Goal: Information Seeking & Learning: Learn about a topic

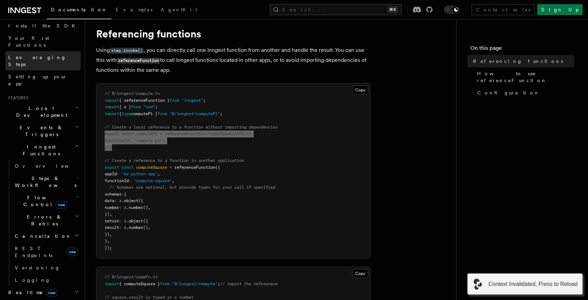
scroll to position [89, 0]
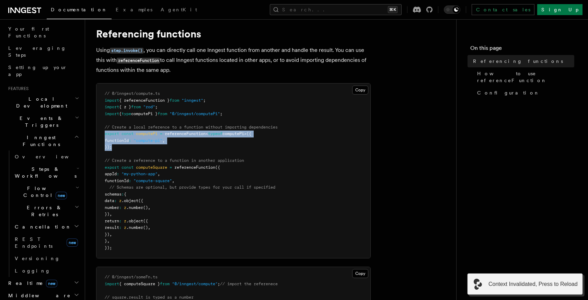
click at [32, 185] on span "Flow Control new" at bounding box center [43, 192] width 63 height 14
click at [37, 205] on span "Overview" at bounding box center [56, 207] width 71 height 5
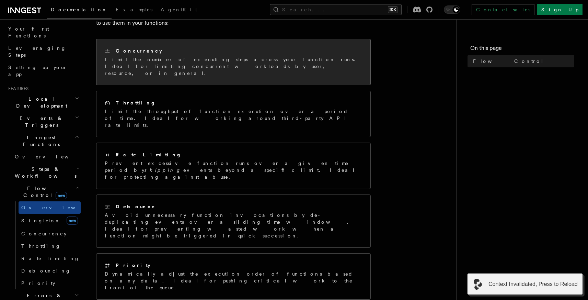
scroll to position [174, 0]
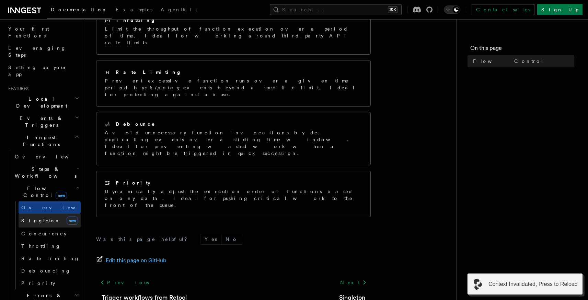
click at [39, 218] on span "Singleton" at bounding box center [40, 220] width 39 height 5
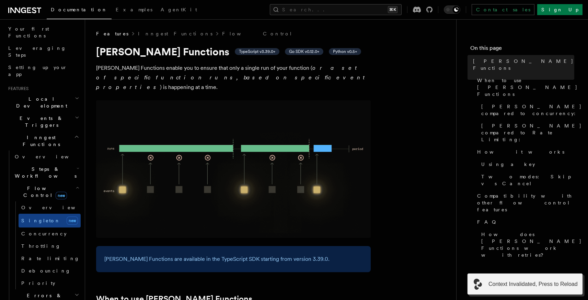
click at [217, 75] on p "[PERSON_NAME] Functions enable you to ensure that only a single run of your fun…" at bounding box center [233, 77] width 275 height 29
click at [259, 73] on p "[PERSON_NAME] Functions enable you to ensure that only a single run of your fun…" at bounding box center [233, 77] width 275 height 29
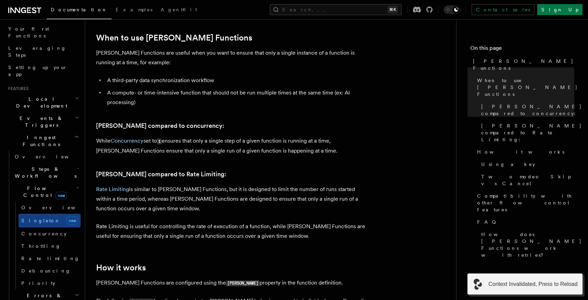
scroll to position [284, 0]
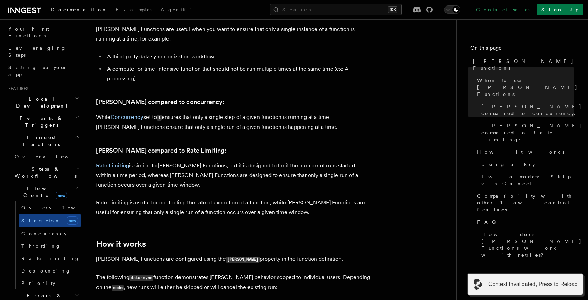
click at [184, 119] on p "While Concurrency set to 1 ensures that only a single step of a given function …" at bounding box center [233, 122] width 275 height 20
click at [254, 119] on p "While Concurrency set to 1 ensures that only a single step of a given function …" at bounding box center [233, 122] width 275 height 20
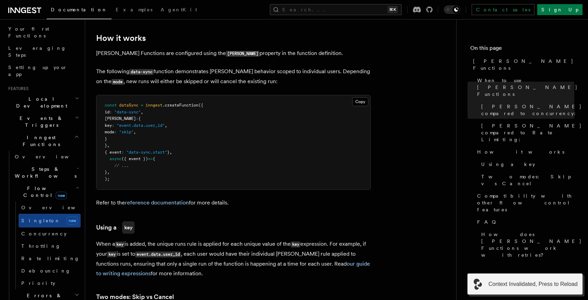
scroll to position [492, 0]
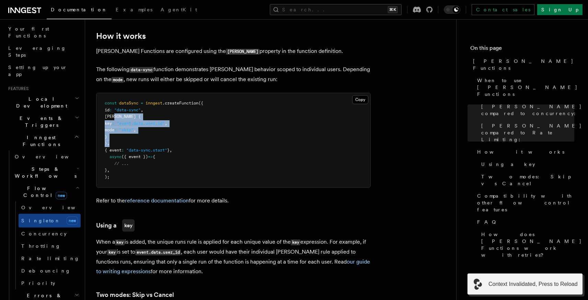
drag, startPoint x: 114, startPoint y: 108, endPoint x: 125, endPoint y: 131, distance: 25.3
click at [125, 131] on pre "const dataSync = inngest .createFunction ({ id : "data-sync" , [PERSON_NAME] : …" at bounding box center [233, 140] width 274 height 94
click at [202, 108] on pre "const dataSync = inngest .createFunction ({ id : "data-sync" , [PERSON_NAME] : …" at bounding box center [233, 140] width 274 height 94
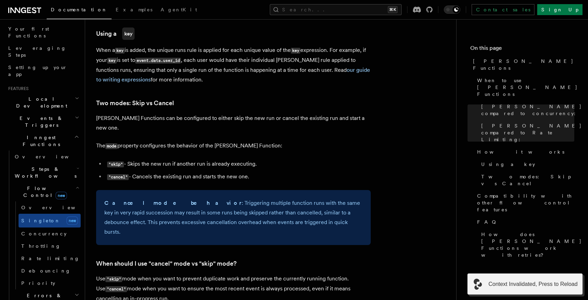
scroll to position [690, 0]
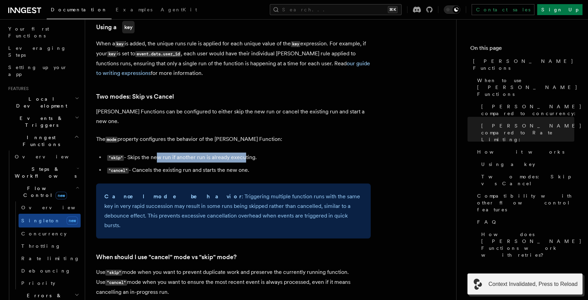
drag, startPoint x: 155, startPoint y: 140, endPoint x: 243, endPoint y: 140, distance: 87.9
click at [243, 152] on li ""skip" - Skips the new run if another run is already executing." at bounding box center [238, 157] width 266 height 10
click at [244, 112] on article "Features Inngest Functions Flow Control [PERSON_NAME] Functions TypeScript v3.3…" at bounding box center [270, 99] width 349 height 1518
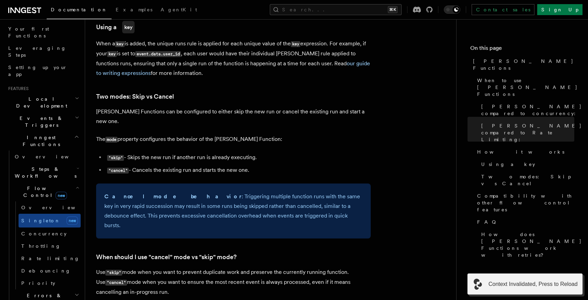
click at [253, 92] on h3 "Two modes: Skip vs Cancel" at bounding box center [233, 97] width 275 height 10
click at [47, 231] on span "Concurrency" at bounding box center [43, 233] width 45 height 5
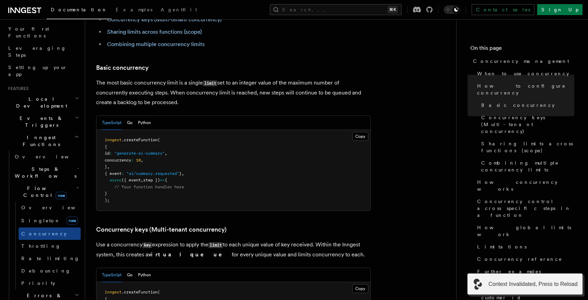
scroll to position [435, 0]
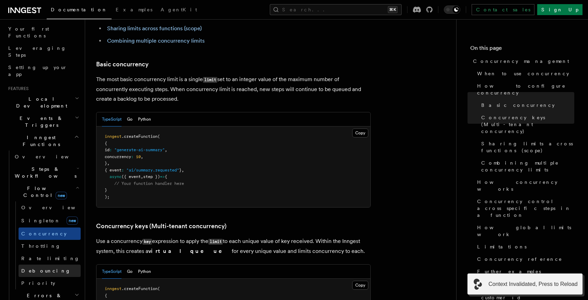
click at [47, 268] on span "Debouncing" at bounding box center [45, 270] width 49 height 5
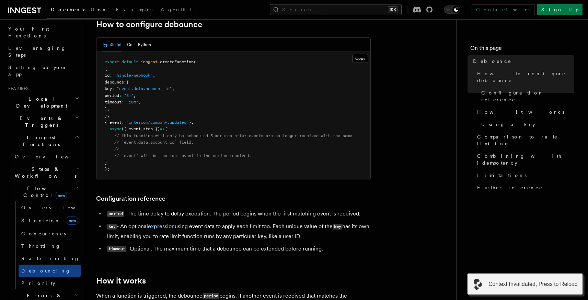
scroll to position [138, 0]
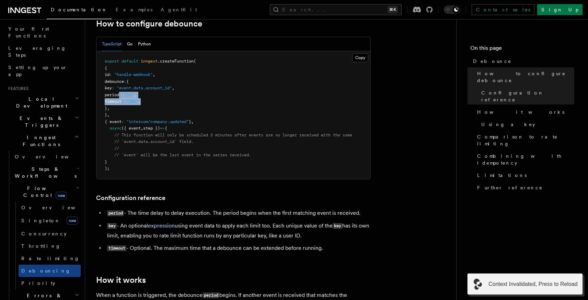
drag, startPoint x: 119, startPoint y: 94, endPoint x: 168, endPoint y: 101, distance: 48.9
click at [168, 101] on pre "export default inngest .createFunction ( { id : "handle-webhook" , debounce : {…" at bounding box center [233, 115] width 274 height 128
click at [43, 277] on link "Priority" at bounding box center [50, 283] width 62 height 12
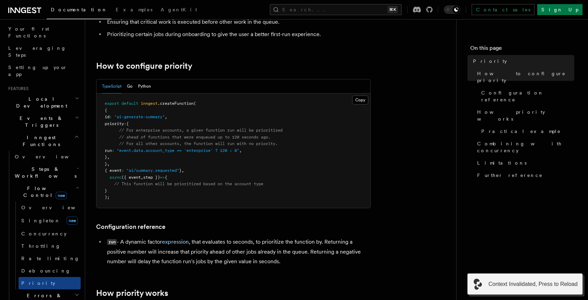
scroll to position [102, 0]
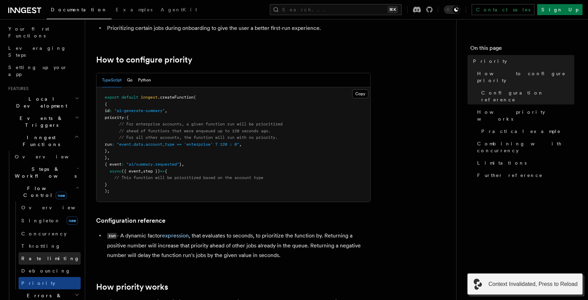
click at [51, 252] on link "Rate limiting" at bounding box center [50, 258] width 62 height 12
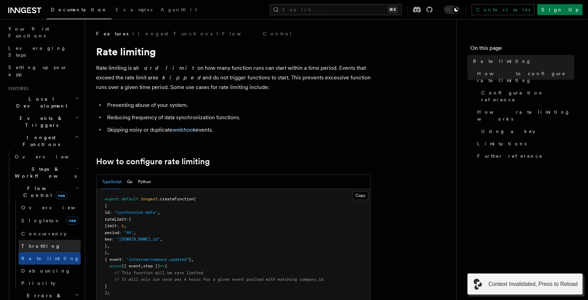
click at [53, 240] on link "Throttling" at bounding box center [50, 246] width 62 height 12
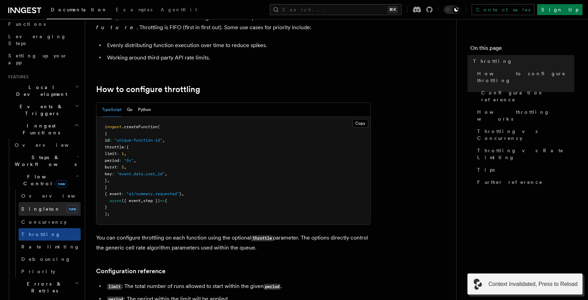
scroll to position [106, 0]
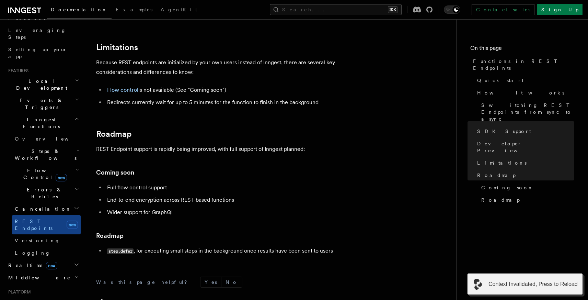
scroll to position [1193, 0]
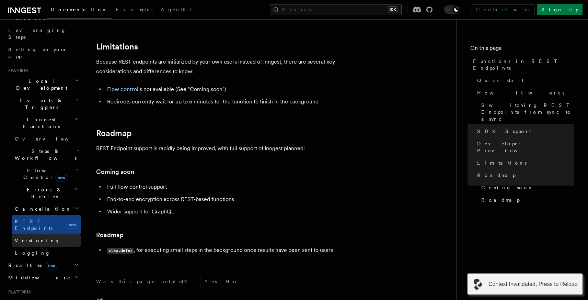
click at [51, 234] on link "Versioning" at bounding box center [46, 240] width 69 height 12
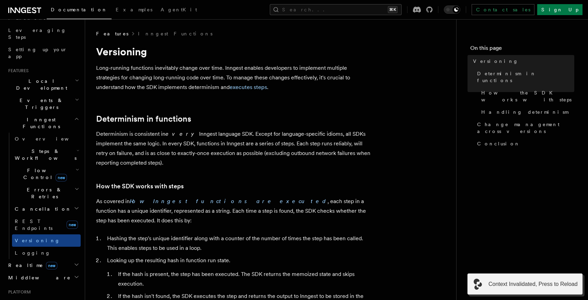
click at [159, 78] on p "Long-running functions inevitably change over time. Inngest enables developers …" at bounding box center [233, 77] width 275 height 29
click at [236, 86] on p "Long-running functions inevitably change over time. Inngest enables developers …" at bounding box center [233, 77] width 275 height 29
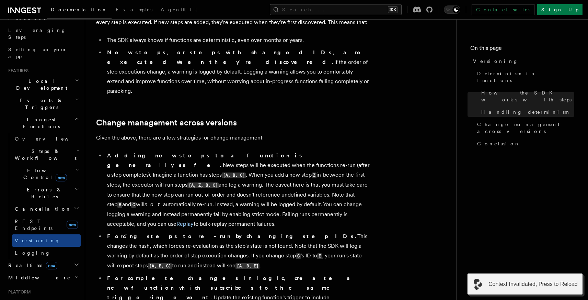
scroll to position [556, 0]
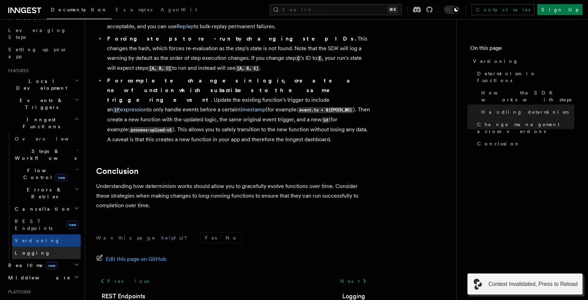
click at [33, 246] on link "Logging" at bounding box center [46, 252] width 69 height 12
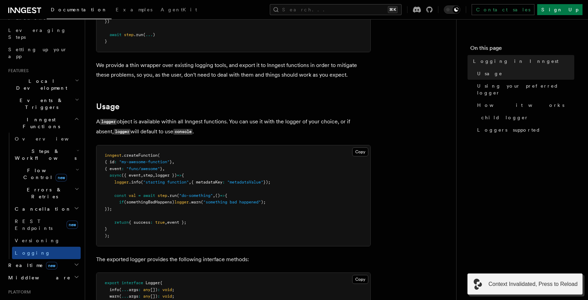
scroll to position [191, 0]
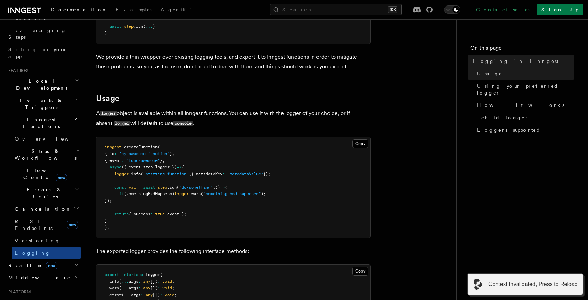
click at [221, 113] on p "A logger object is available within all Inngest functions. You can use it with …" at bounding box center [233, 118] width 275 height 20
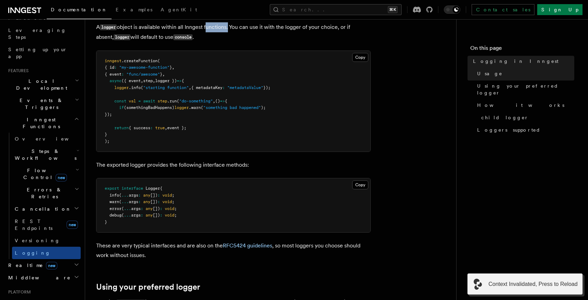
scroll to position [281, 0]
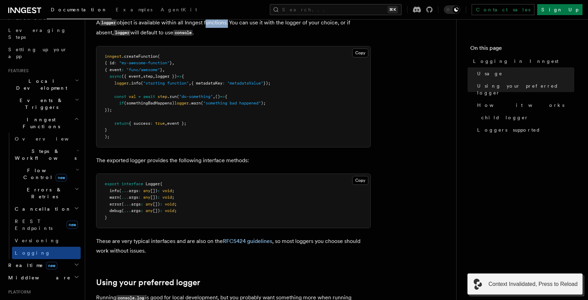
click at [53, 259] on h2 "Realtime new" at bounding box center [42, 265] width 75 height 12
click at [35, 275] on span "Overview" at bounding box center [50, 277] width 71 height 5
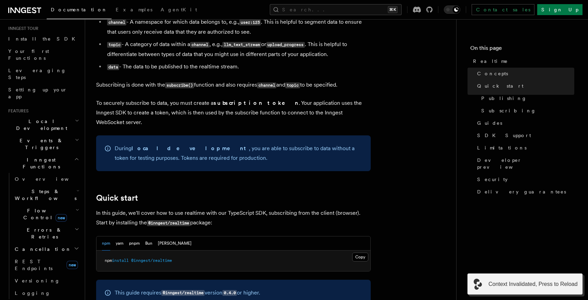
scroll to position [170, 0]
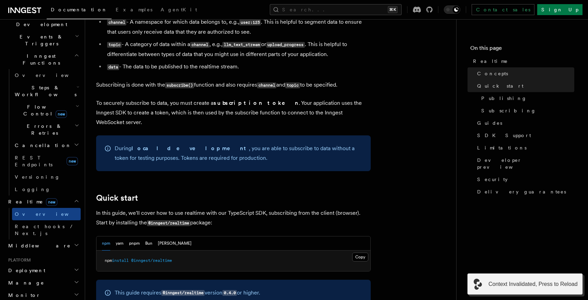
click at [30, 103] on span "Flow Control new" at bounding box center [43, 110] width 63 height 14
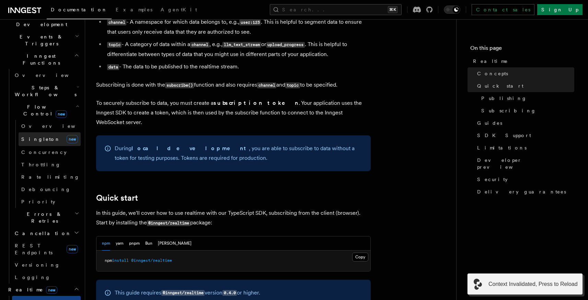
click at [35, 136] on span "Singleton" at bounding box center [40, 138] width 39 height 5
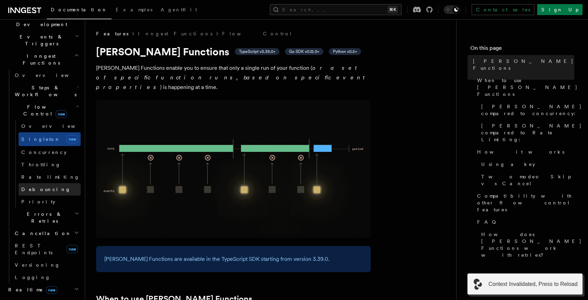
click at [50, 183] on link "Debouncing" at bounding box center [50, 189] width 62 height 12
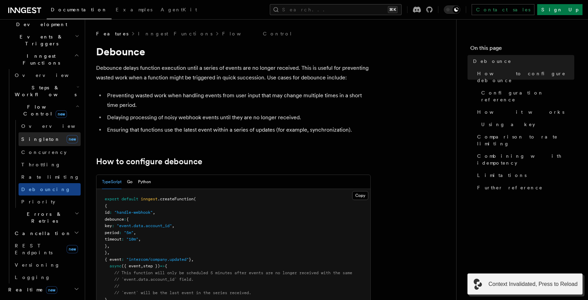
scroll to position [151, 0]
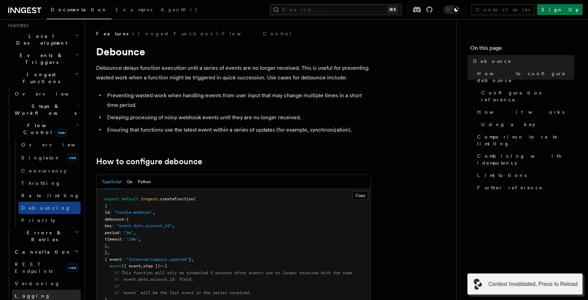
click at [35, 289] on link "Logging" at bounding box center [46, 295] width 69 height 12
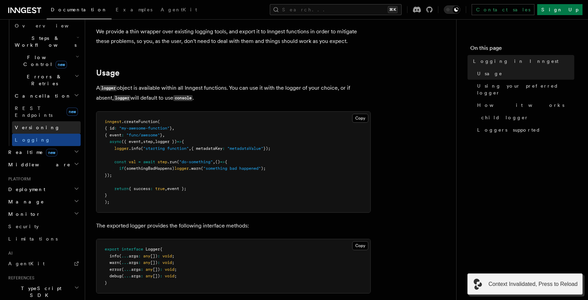
scroll to position [223, 0]
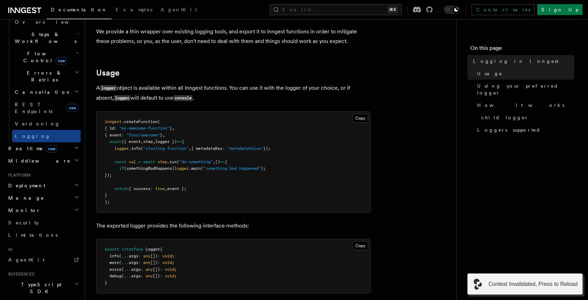
click at [51, 179] on h2 "Deployment" at bounding box center [42, 185] width 75 height 12
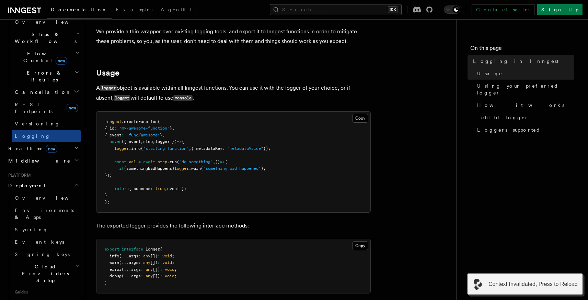
click at [51, 179] on h2 "Deployment" at bounding box center [42, 185] width 75 height 12
